Goal: Task Accomplishment & Management: Manage account settings

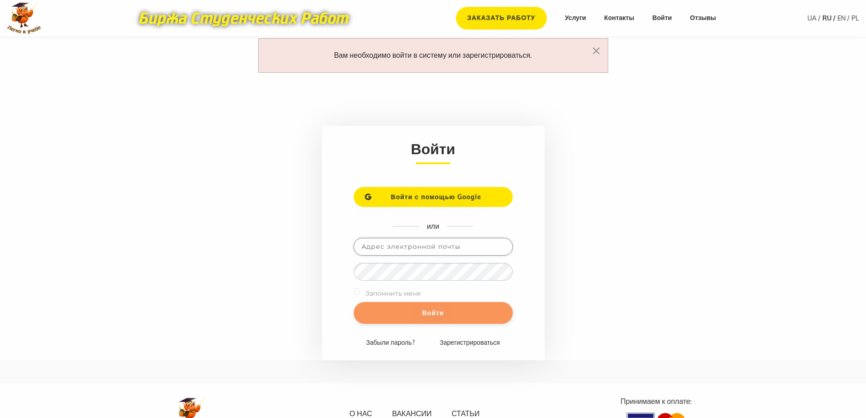
type input "dmitridrugak@gmail.com"
click at [430, 314] on input "Войти" at bounding box center [433, 313] width 159 height 22
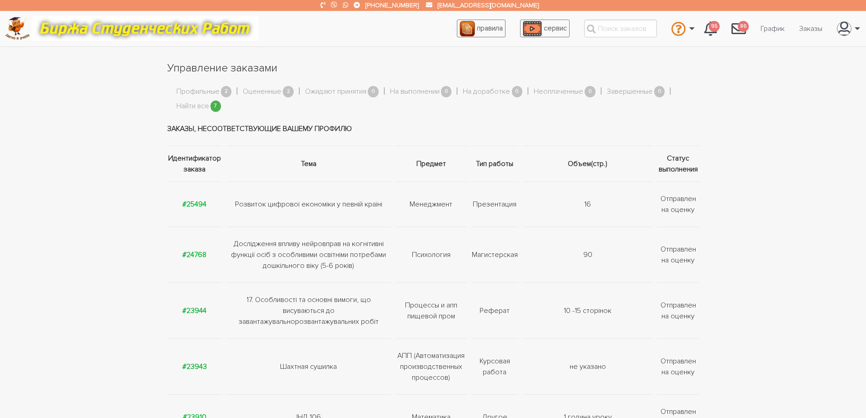
click at [115, 150] on section "Управление заказами Профильные 2 Оцененные 2 Ожидают принятия 0 На выполнении 0…" at bounding box center [433, 331] width 866 height 542
